Goal: Information Seeking & Learning: Find specific fact

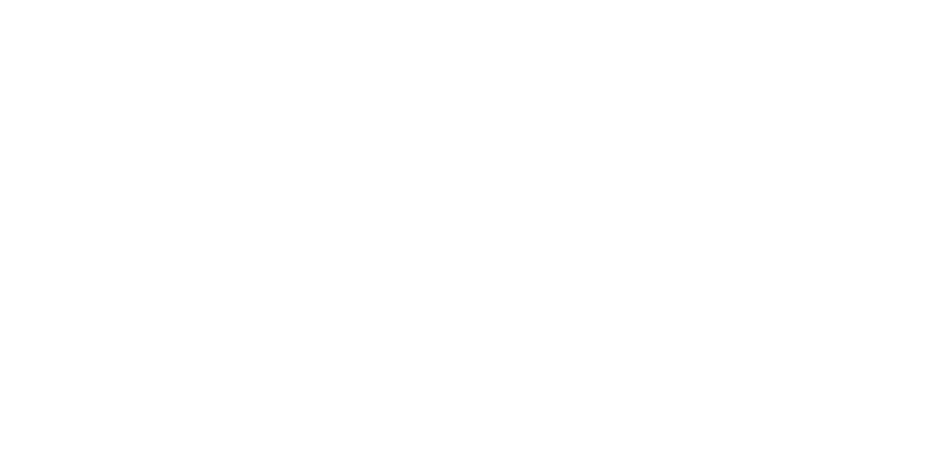
drag, startPoint x: 297, startPoint y: 263, endPoint x: 305, endPoint y: 260, distance: 8.3
click at [297, 4] on html at bounding box center [474, 2] width 949 height 4
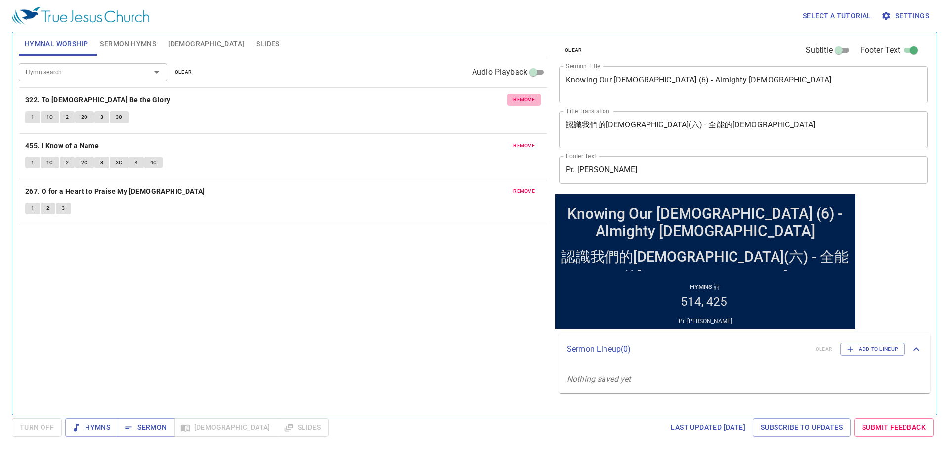
click at [526, 99] on span "remove" at bounding box center [524, 99] width 22 height 9
click at [526, 141] on span "remove" at bounding box center [524, 145] width 22 height 9
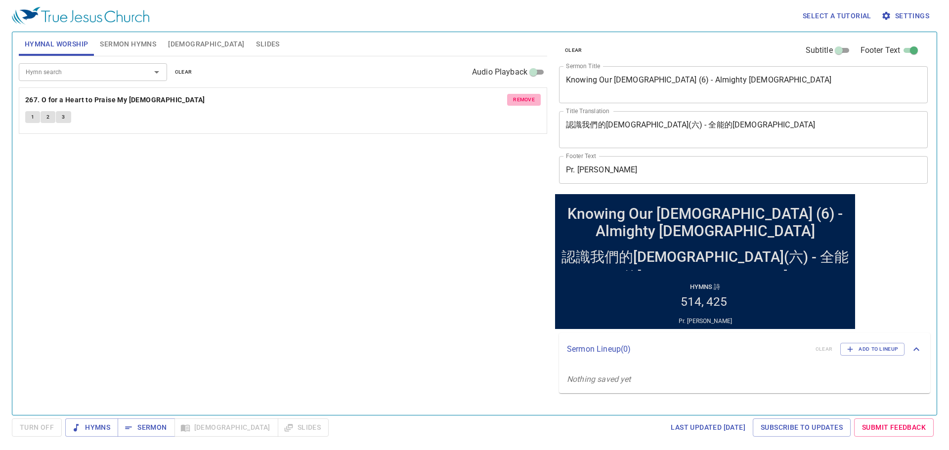
click at [526, 99] on span "remove" at bounding box center [524, 99] width 22 height 9
click at [526, 99] on p "No hymns for hymnal worship yet" at bounding box center [283, 94] width 529 height 12
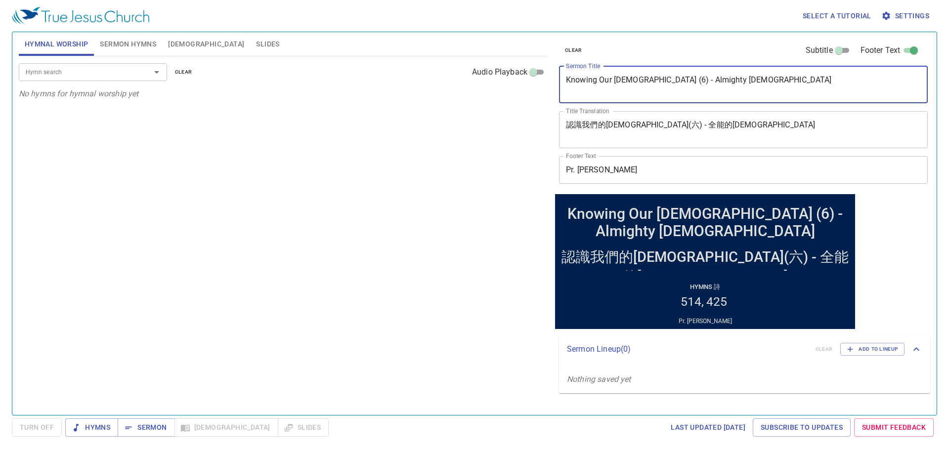
drag, startPoint x: 718, startPoint y: 82, endPoint x: 512, endPoint y: 75, distance: 205.8
click at [512, 75] on div "Hymnal Worship Sermon Hymns Bible Slides Hymn search Hymn search clear Audio Pl…" at bounding box center [475, 219] width 920 height 383
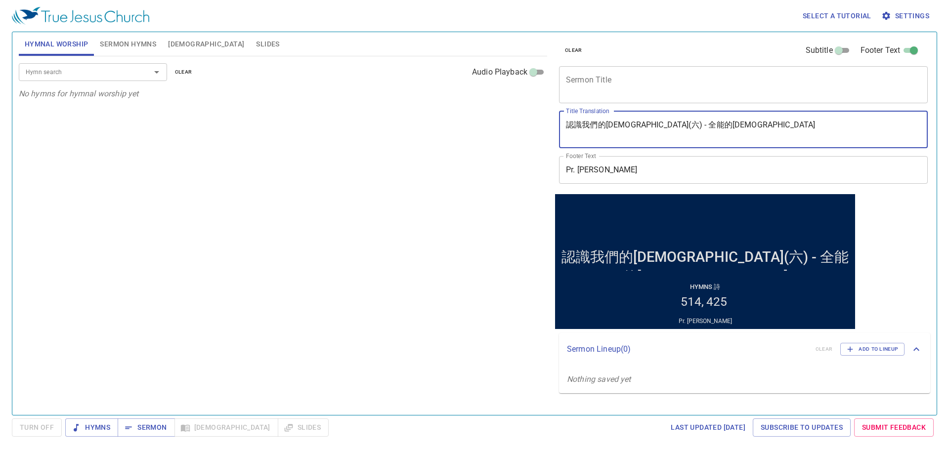
drag, startPoint x: 754, startPoint y: 124, endPoint x: 627, endPoint y: 158, distance: 131.4
click at [507, 122] on div "Hymnal Worship Sermon Hymns Bible Slides Hymn search Hymn search clear Audio Pl…" at bounding box center [475, 219] width 920 height 383
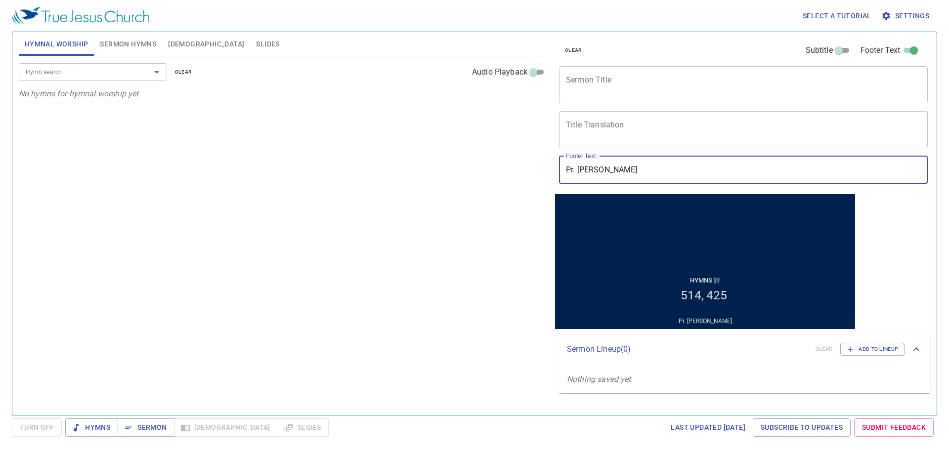
drag, startPoint x: 672, startPoint y: 159, endPoint x: 446, endPoint y: 159, distance: 225.9
click at [435, 159] on div "Hymnal Worship Sermon Hymns Bible Slides Hymn search Hymn search clear Audio Pl…" at bounding box center [475, 219] width 920 height 383
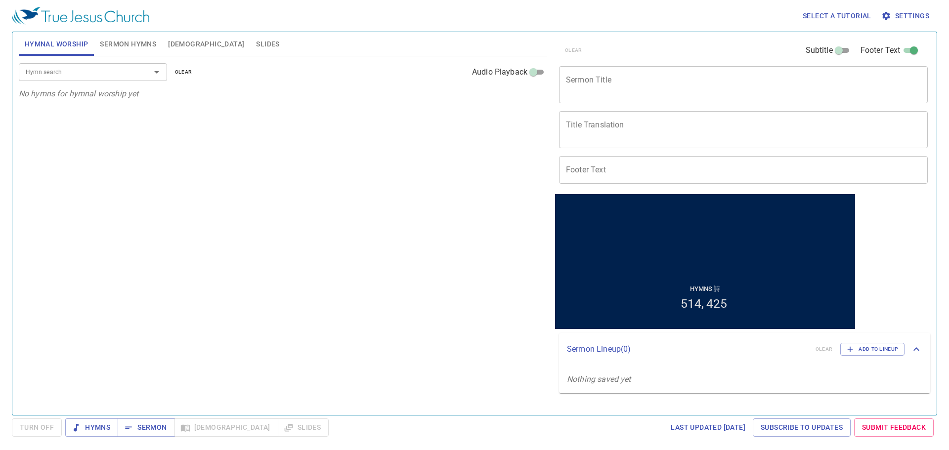
click at [119, 31] on div "Select a tutorial Settings" at bounding box center [473, 16] width 922 height 32
click at [133, 40] on span "Sermon Hymns" at bounding box center [128, 44] width 56 height 12
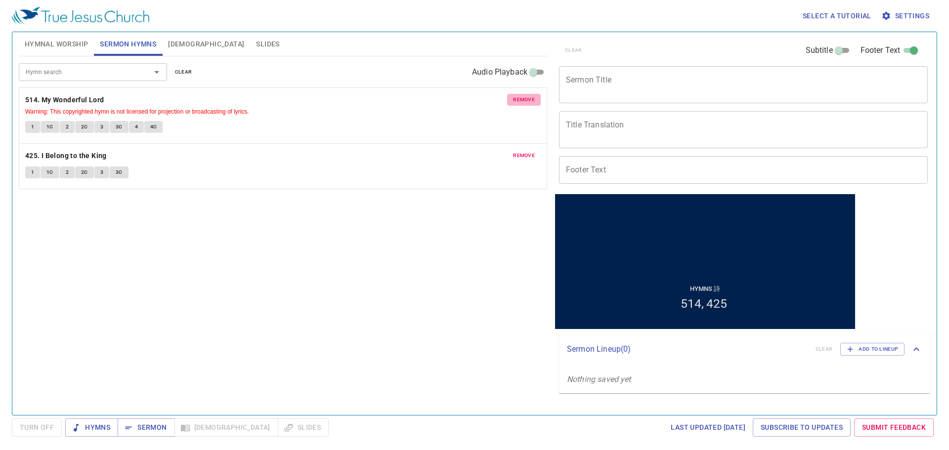
drag, startPoint x: 514, startPoint y: 104, endPoint x: 523, endPoint y: 104, distance: 8.4
click at [516, 104] on span "remove" at bounding box center [524, 99] width 22 height 9
click at [525, 151] on span "remove" at bounding box center [524, 155] width 22 height 9
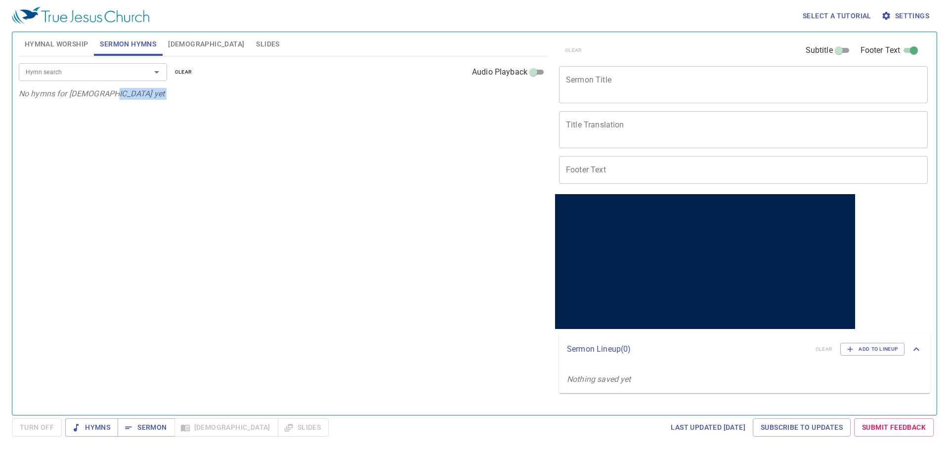
click at [525, 103] on div "Hymn search Hymn search clear Audio Playback No hymns for sermon yet" at bounding box center [283, 231] width 529 height 351
click at [167, 42] on button "Bible" at bounding box center [206, 44] width 88 height 24
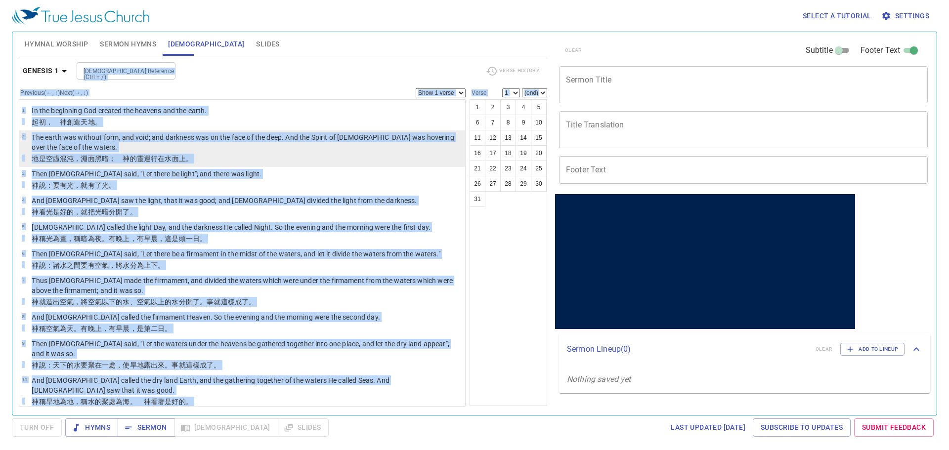
click at [206, 141] on p "The earth was without form, and void; and darkness was on the face of the deep.…" at bounding box center [247, 143] width 431 height 20
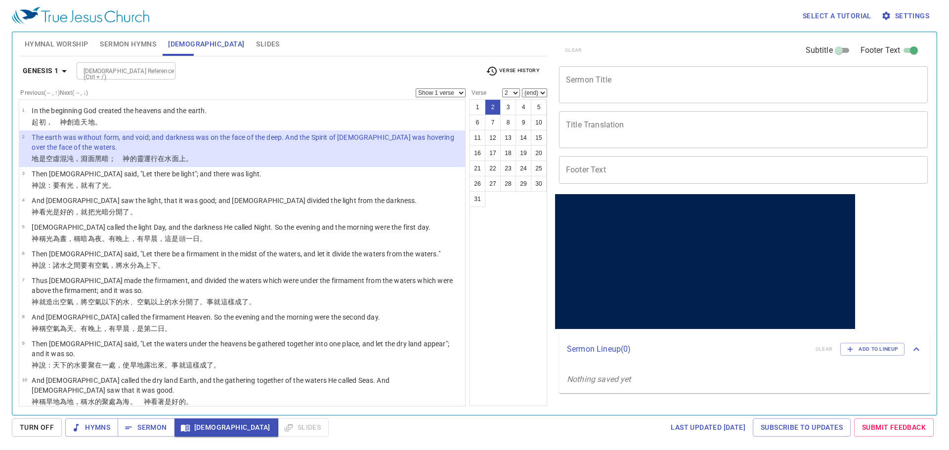
click at [297, 103] on ul "1 In the beginning God created the heavens and the earth. ﻿起初 ，　神 創造 天 地 。 2 Th…" at bounding box center [242, 253] width 447 height 308
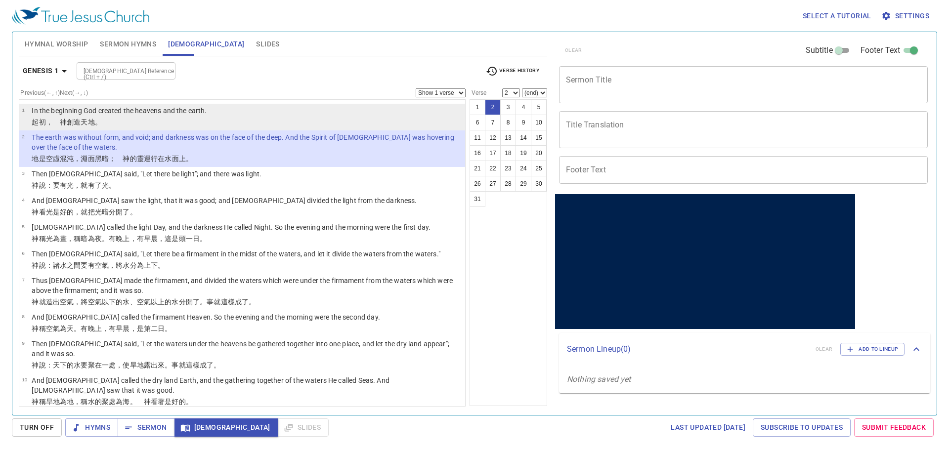
click at [292, 117] on li "1 In the beginning God created the heavens and the earth. ﻿起初 ，　神 創造 天 地 。" at bounding box center [242, 117] width 446 height 27
select select "1"
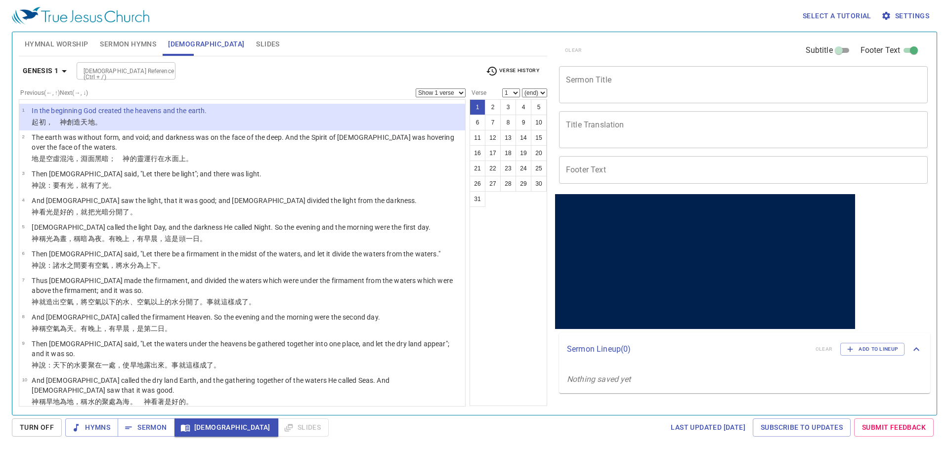
click at [44, 427] on span "Turn Off" at bounding box center [37, 428] width 34 height 12
click at [212, 423] on span "Bible" at bounding box center [226, 428] width 88 height 12
click at [134, 69] on input "Bible Reference (Ctrl + /)" at bounding box center [118, 70] width 77 height 11
click at [134, 67] on input "psalms 1 21" at bounding box center [118, 60] width 77 height 11
type input "psalms 121 2"
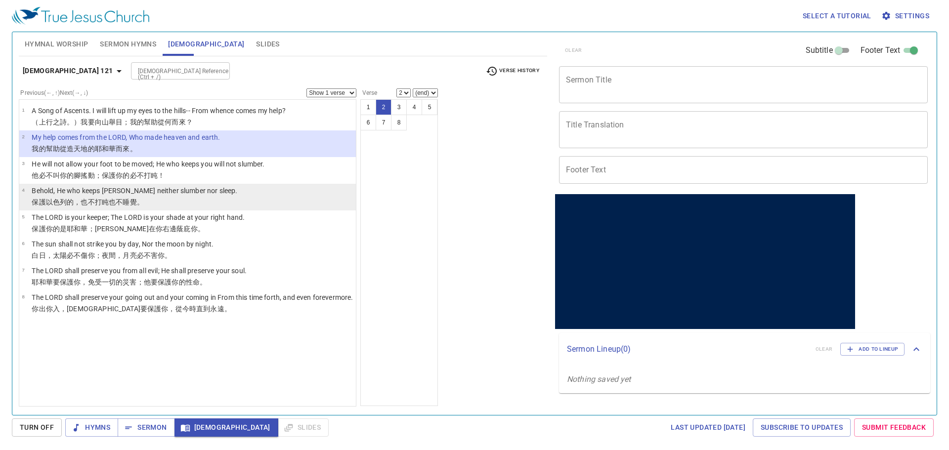
click at [201, 185] on li "4 Behold, He who keeps Israel Shall neither slumber nor sleep. 保護 以色列 的，也不打盹 也不…" at bounding box center [187, 197] width 337 height 27
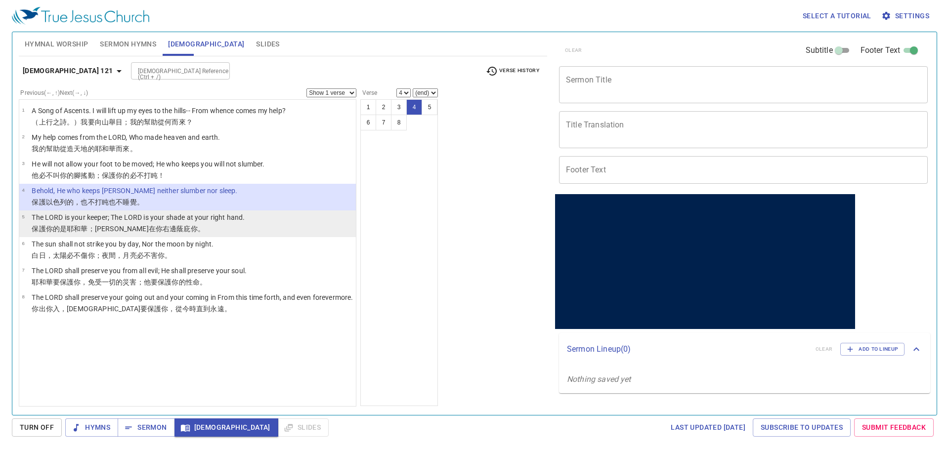
click at [257, 222] on li "5 The LORD is your keeper; The LORD is your shade at your right hand. 保護 你的是耶和華…" at bounding box center [187, 224] width 337 height 27
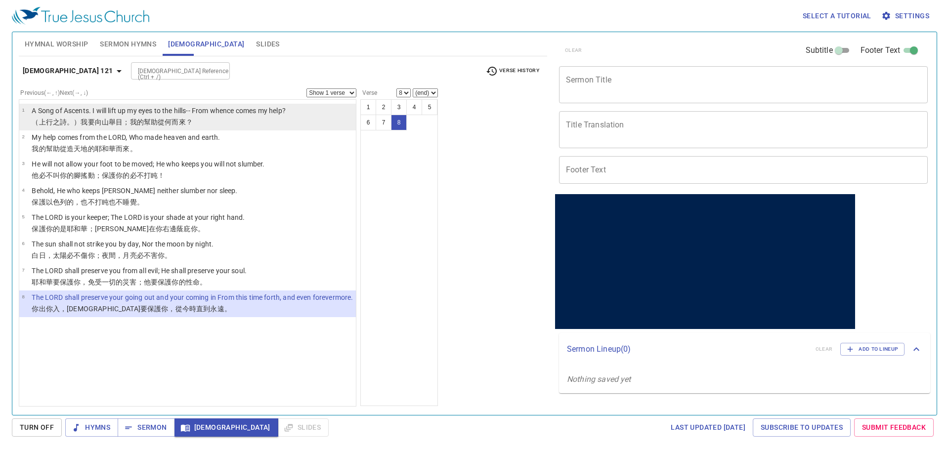
click at [248, 110] on p "A Song of Ascents. I will lift up my eyes to the hills-- From whence comes my h…" at bounding box center [159, 111] width 254 height 10
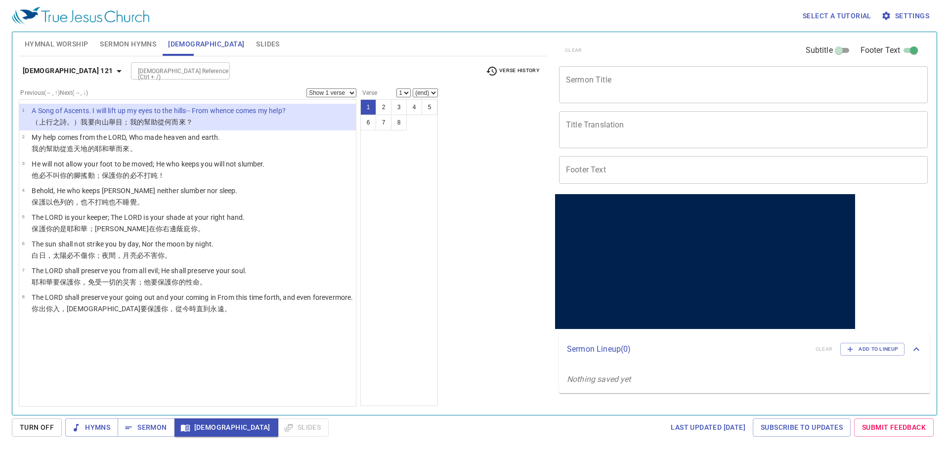
click at [477, 258] on div "Previous (←, ↑) Next (→, ↓) Show 1 verse Show 2 verses Show 3 verses Show 4 ver…" at bounding box center [283, 248] width 529 height 318
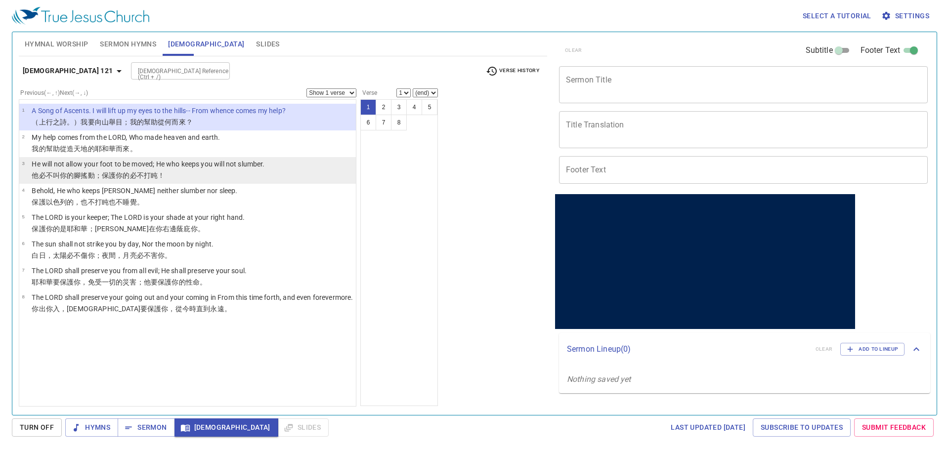
click at [117, 172] on wh8104 "你的必不打盹 ！" at bounding box center [140, 176] width 49 height 8
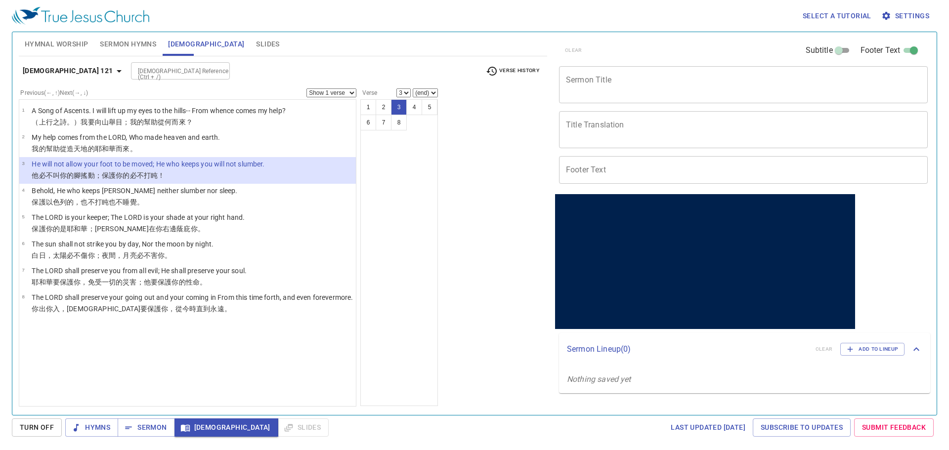
click at [492, 269] on div "Previous (←, ↑) Next (→, ↓) Show 1 verse Show 2 verses Show 3 verses Show 4 ver…" at bounding box center [283, 248] width 529 height 318
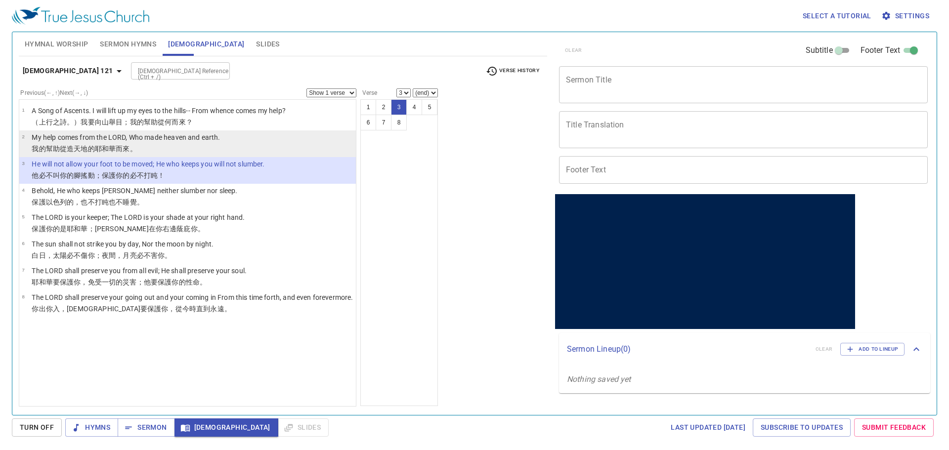
click at [148, 145] on p "我的幫助 從造 天 地 的耶和華 而來。" at bounding box center [126, 149] width 188 height 10
select select "2"
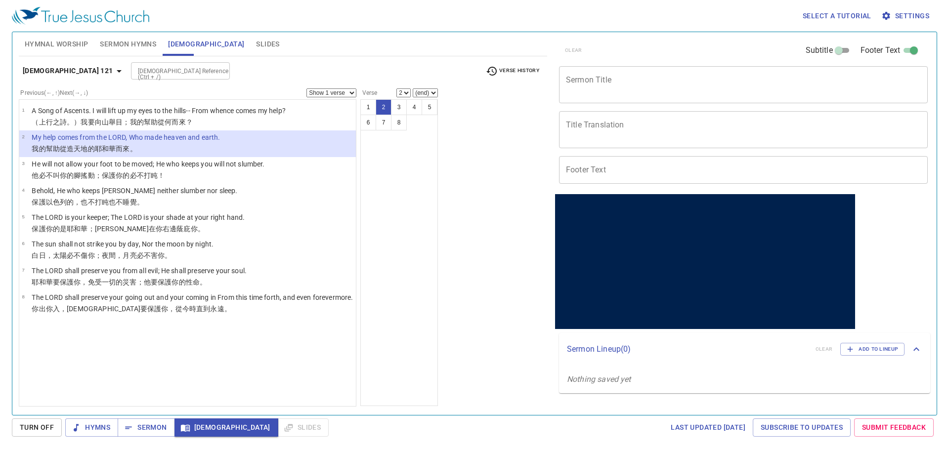
click at [411, 175] on div "1 2 3 4 5 6 7 8" at bounding box center [399, 252] width 78 height 307
click at [506, 269] on div "Previous (←, ↑) Next (→, ↓) Show 1 verse Show 2 verses Show 3 verses Show 4 ver…" at bounding box center [283, 248] width 529 height 318
click at [134, 65] on input "Bible Reference (Ctrl + /)" at bounding box center [172, 70] width 77 height 11
type input "jn 4"
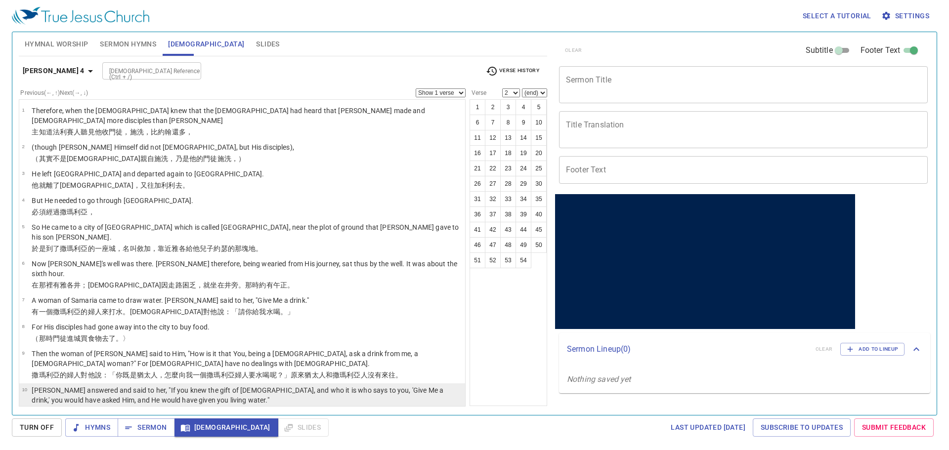
click at [182, 386] on p "Jesus answered and said to her, "If you knew the gift of God, and who it is who…" at bounding box center [247, 396] width 431 height 20
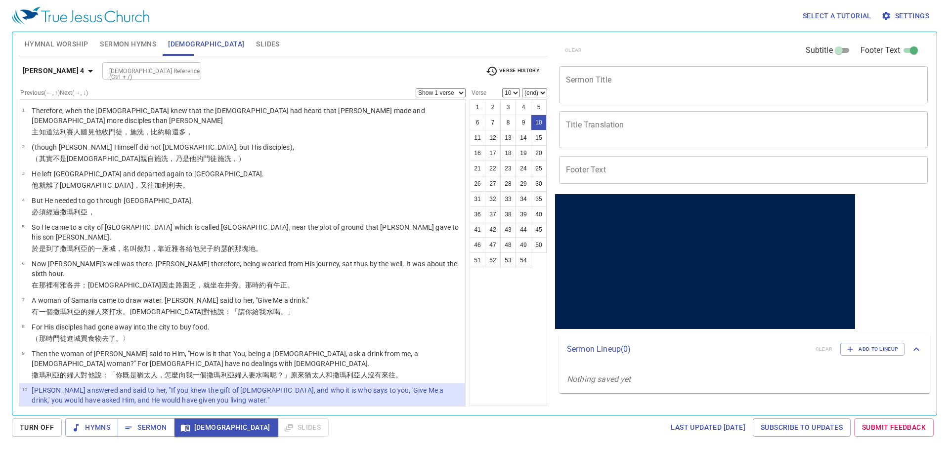
click at [499, 323] on div "1 2 3 4 5 6 7 8 9 10 11 12 13 14 15 16 17 18 19 20 21 22 23 24 25 26 27 28 29 3…" at bounding box center [509, 252] width 78 height 307
click at [526, 136] on button "14" at bounding box center [524, 138] width 16 height 16
select select "14"
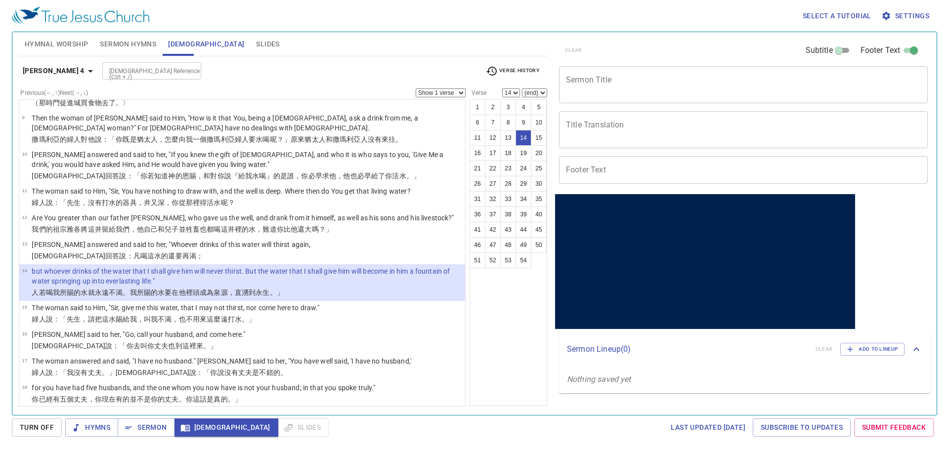
click at [689, 41] on div "clear Subtitle Footer Text" at bounding box center [739, 51] width 369 height 24
click at [505, 304] on div "1 2 3 4 5 6 7 8 9 10 11 12 13 14 15 16 17 18 19 20 21 22 23 24 25 26 27 28 29 3…" at bounding box center [509, 252] width 78 height 307
click at [106, 70] on input "Bible Reference (Ctrl + /)" at bounding box center [143, 70] width 77 height 11
type input "ps 121"
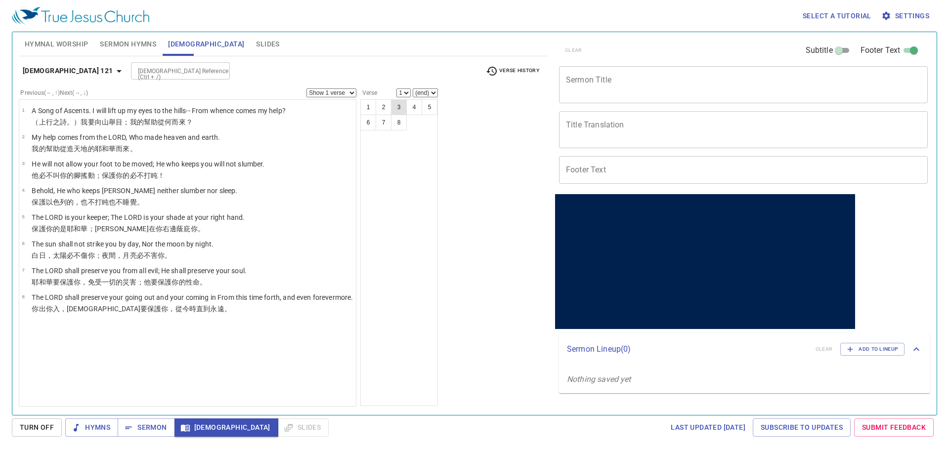
click at [404, 106] on button "3" at bounding box center [399, 107] width 16 height 16
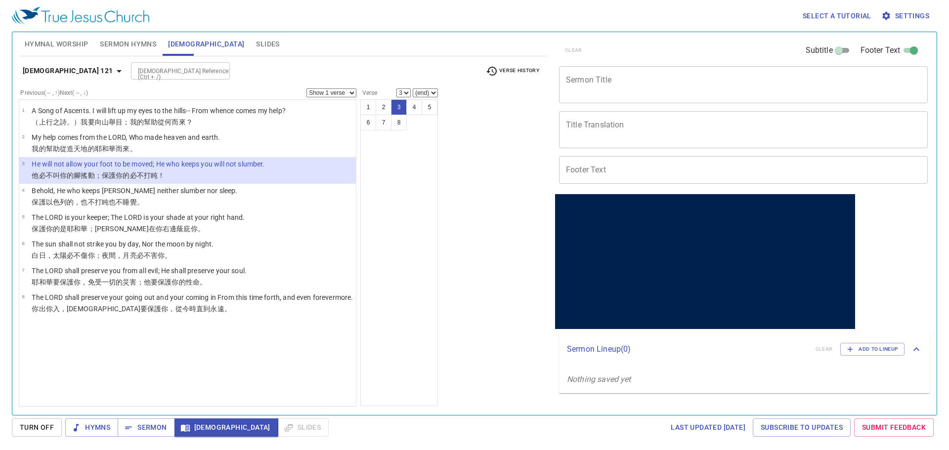
click at [449, 202] on div "Previous (←, ↑) Next (→, ↓) Show 1 verse Show 2 verses Show 3 verses Show 4 ver…" at bounding box center [283, 248] width 529 height 318
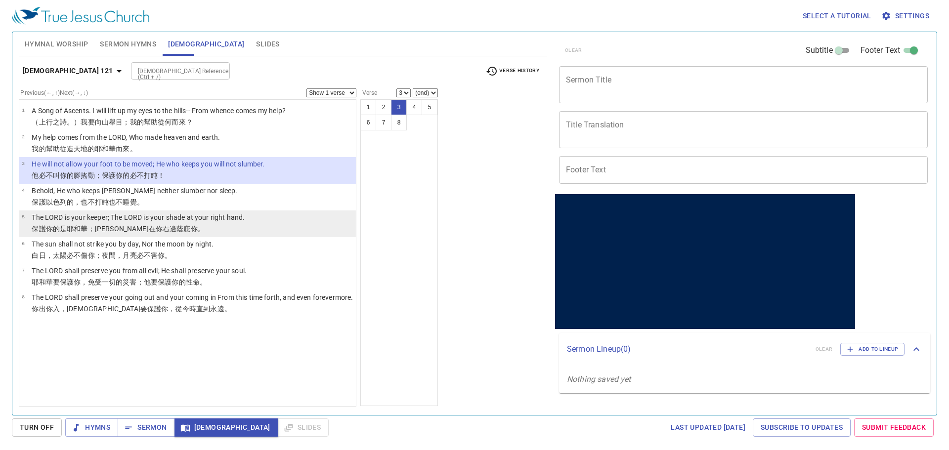
click at [175, 221] on p "The LORD is your keeper; The LORD is your shade at your right hand." at bounding box center [138, 218] width 213 height 10
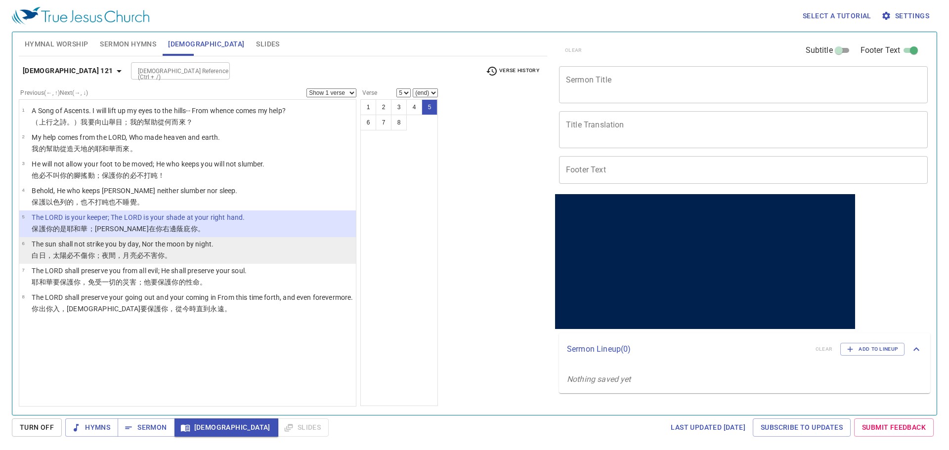
click at [102, 240] on p "The sun shall not strike you by day, Nor the moon by night." at bounding box center [123, 244] width 182 height 10
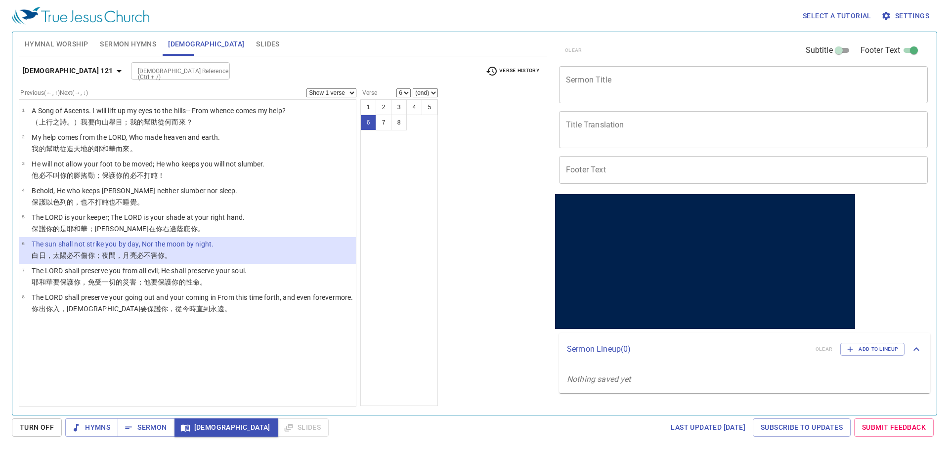
select select "7"
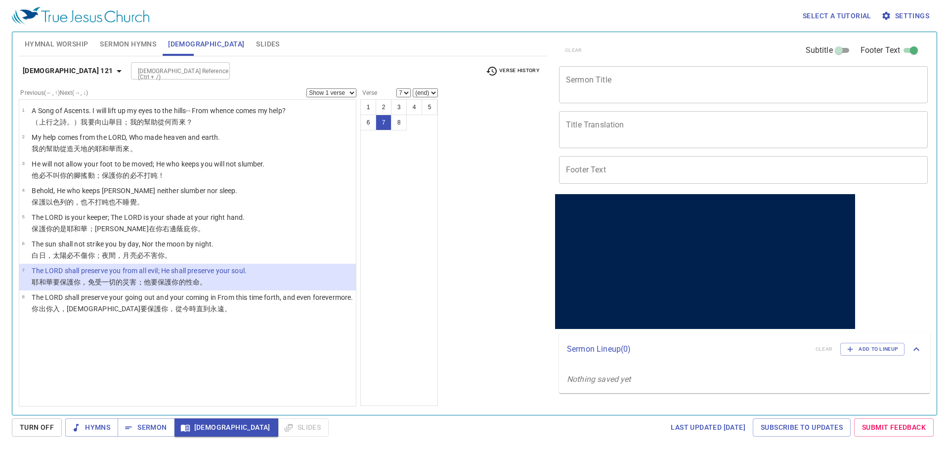
click at [481, 229] on div "Previous (←, ↑) Next (→, ↓) Show 1 verse Show 2 verses Show 3 verses Show 4 ver…" at bounding box center [283, 248] width 529 height 318
click at [508, 305] on div "Previous (←, ↑) Next (→, ↓) Show 1 verse Show 2 verses Show 3 verses Show 4 ver…" at bounding box center [283, 248] width 529 height 318
click at [484, 236] on div "Previous (←, ↑) Next (→, ↓) Show 1 verse Show 2 verses Show 3 verses Show 4 ver…" at bounding box center [283, 248] width 529 height 318
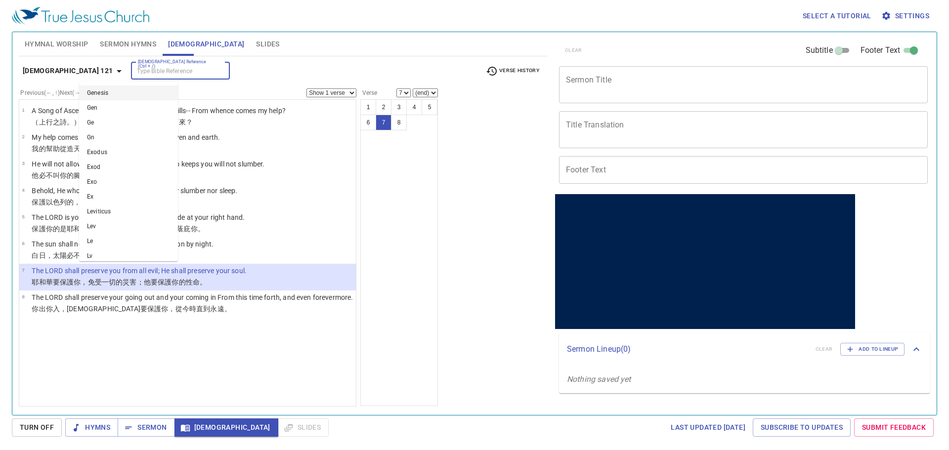
click at [137, 69] on input "Bible Reference (Ctrl + /)" at bounding box center [172, 70] width 77 height 11
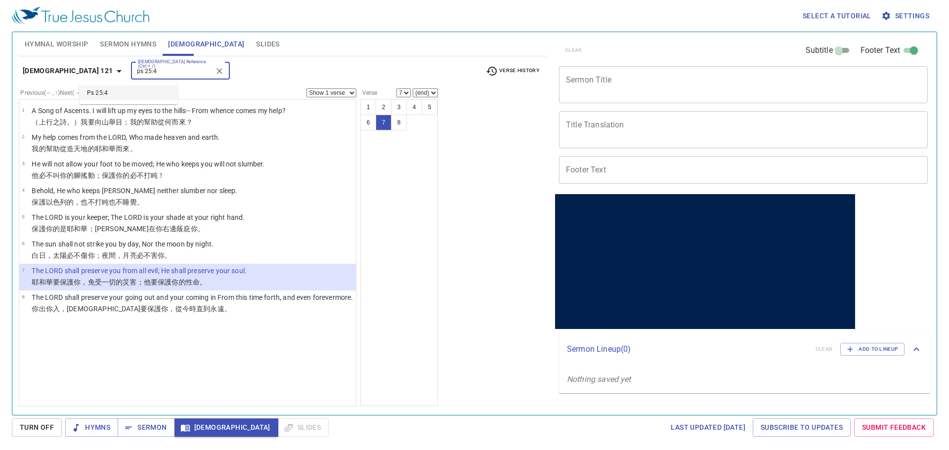
type input "ps 25:4"
select select "4"
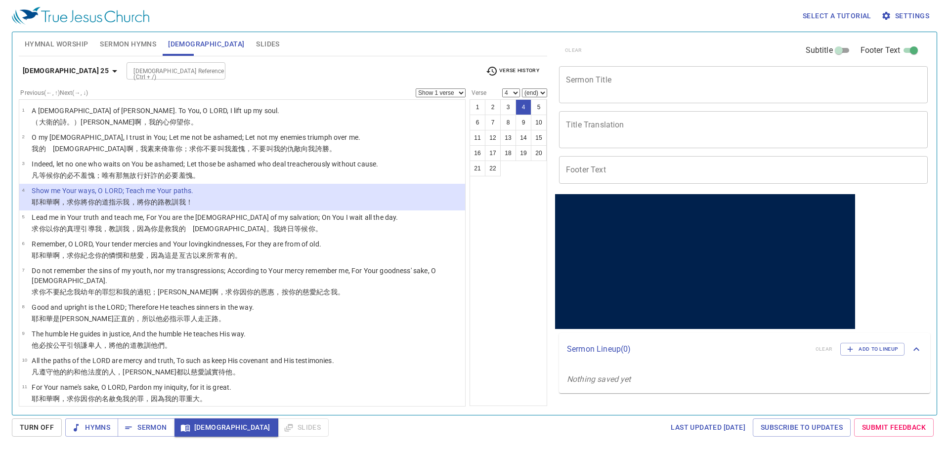
click at [520, 305] on div "1 2 3 4 5 6 7 8 9 10 11 12 13 14 15 16 17 18 19 20 21 22" at bounding box center [509, 252] width 78 height 307
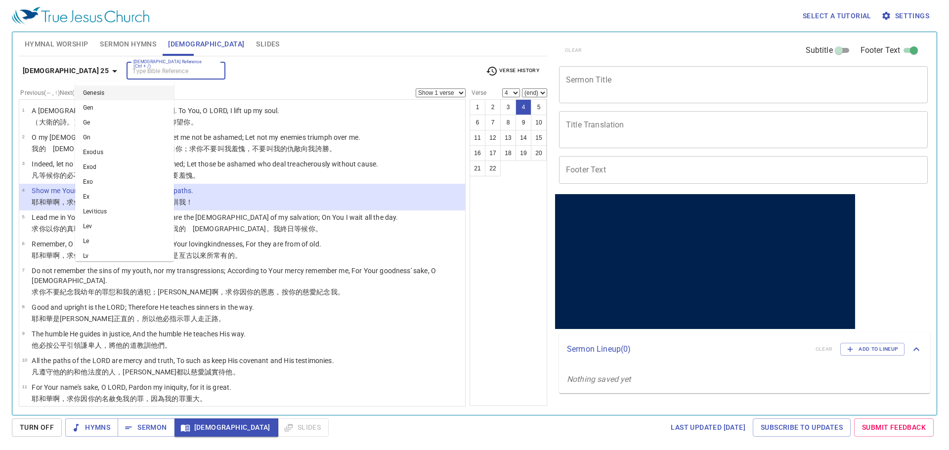
click at [130, 70] on input "Bible Reference (Ctrl + /)" at bounding box center [168, 70] width 77 height 11
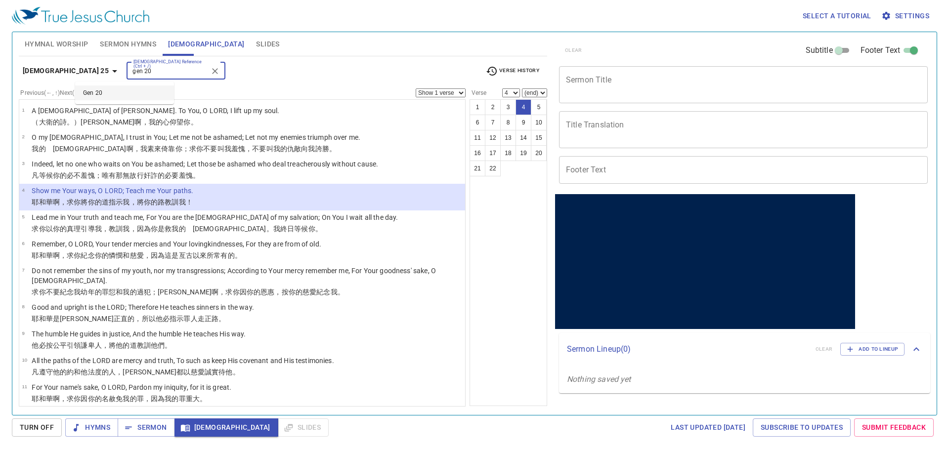
type input "gen 20"
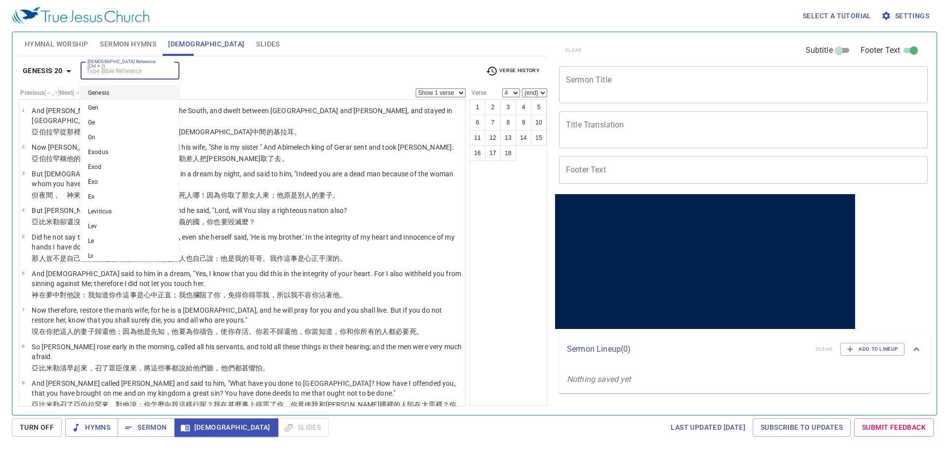
click at [119, 70] on input "Bible Reference (Ctrl + /)" at bounding box center [122, 70] width 77 height 11
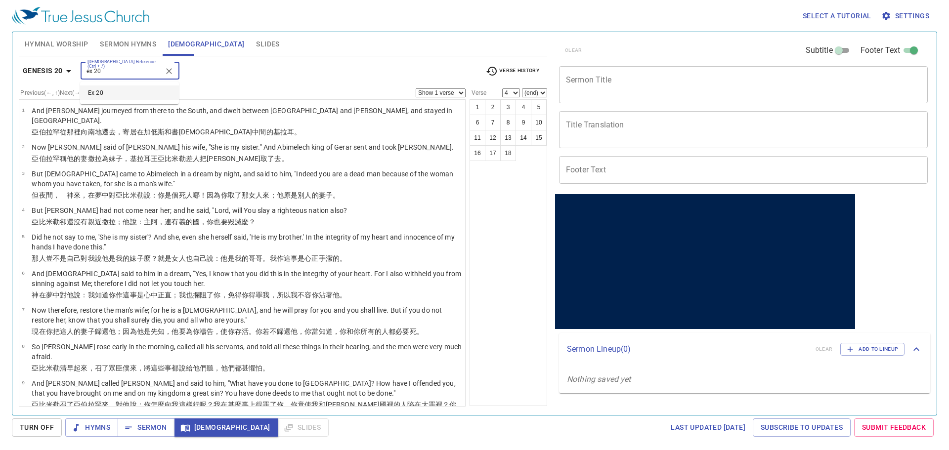
type input "ex 20"
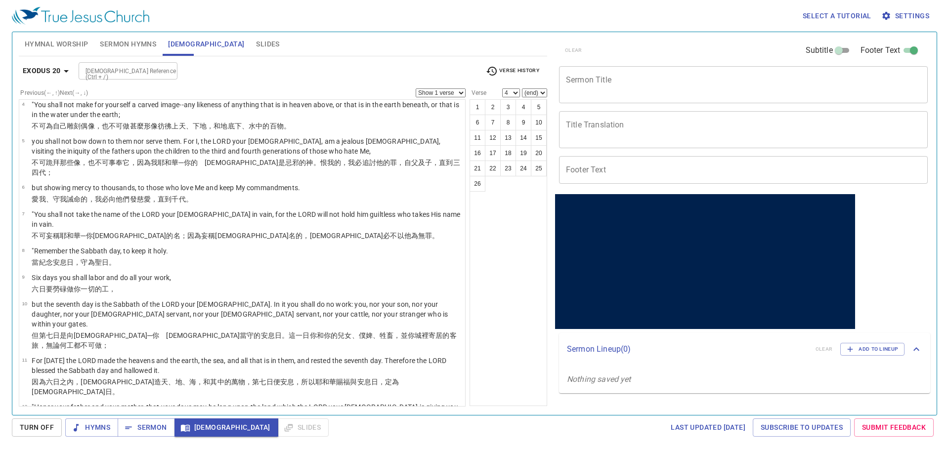
scroll to position [99, 0]
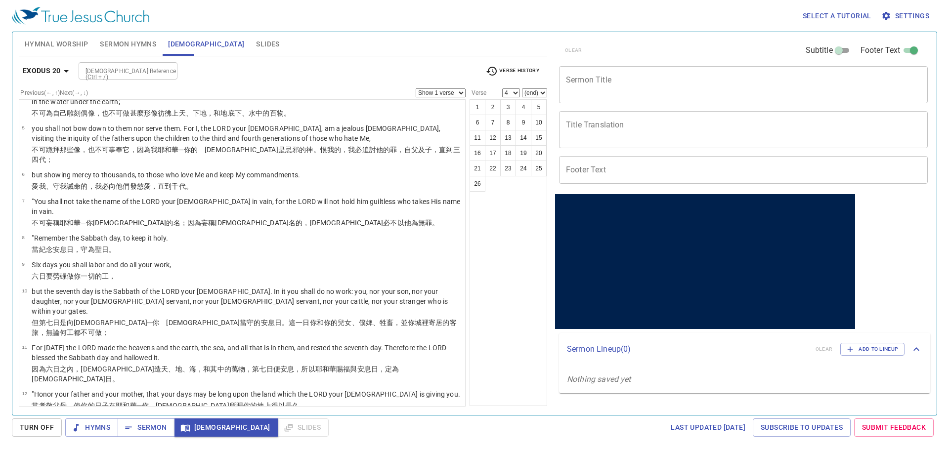
click at [326, 69] on div "Bible Reference (Ctrl + /) Bible Reference (Ctrl + /)" at bounding box center [278, 70] width 399 height 17
click at [772, 378] on p "Nothing saved yet" at bounding box center [744, 380] width 371 height 28
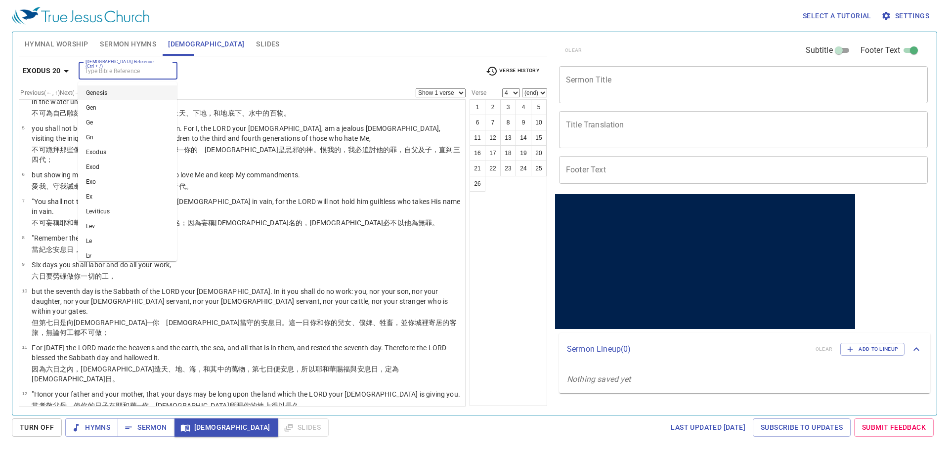
click at [147, 71] on input "Bible Reference (Ctrl + /)" at bounding box center [120, 70] width 77 height 11
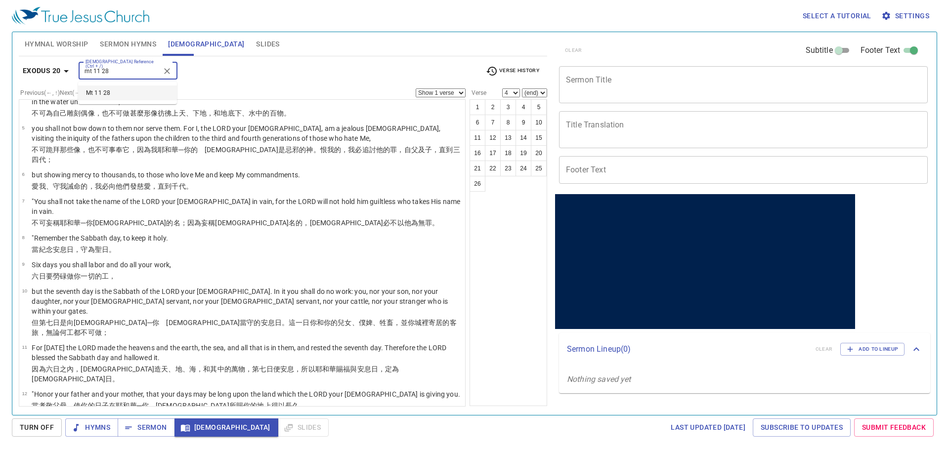
type input "mt 11 28"
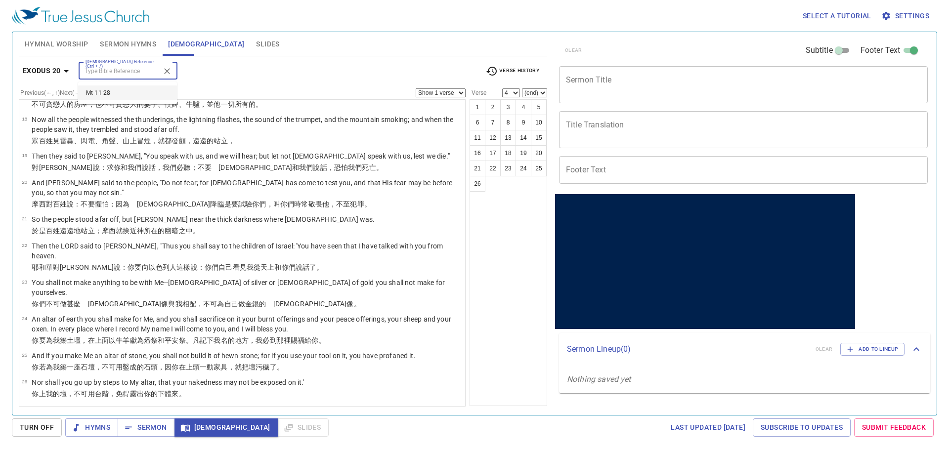
select select "28"
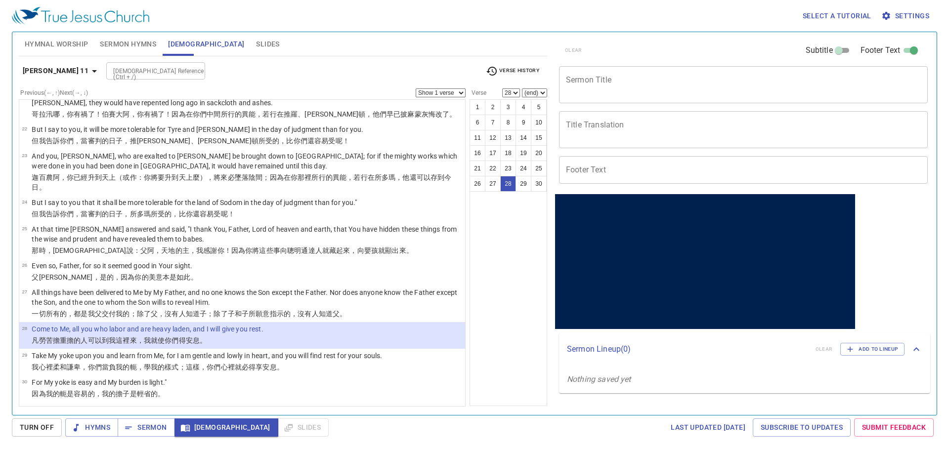
click at [121, 43] on span "Sermon Hymns" at bounding box center [128, 44] width 56 height 12
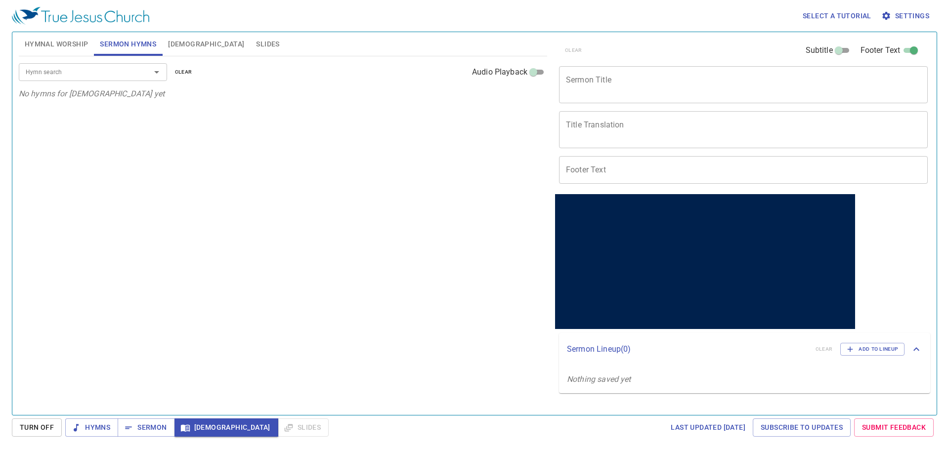
click at [179, 35] on button "Bible" at bounding box center [206, 44] width 88 height 24
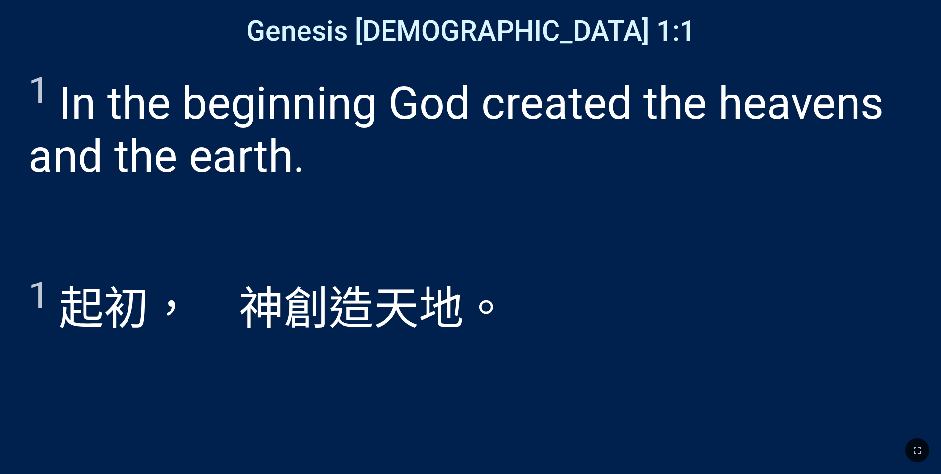
click at [923, 456] on button "button" at bounding box center [918, 450] width 24 height 24
